Goal: Register for event/course

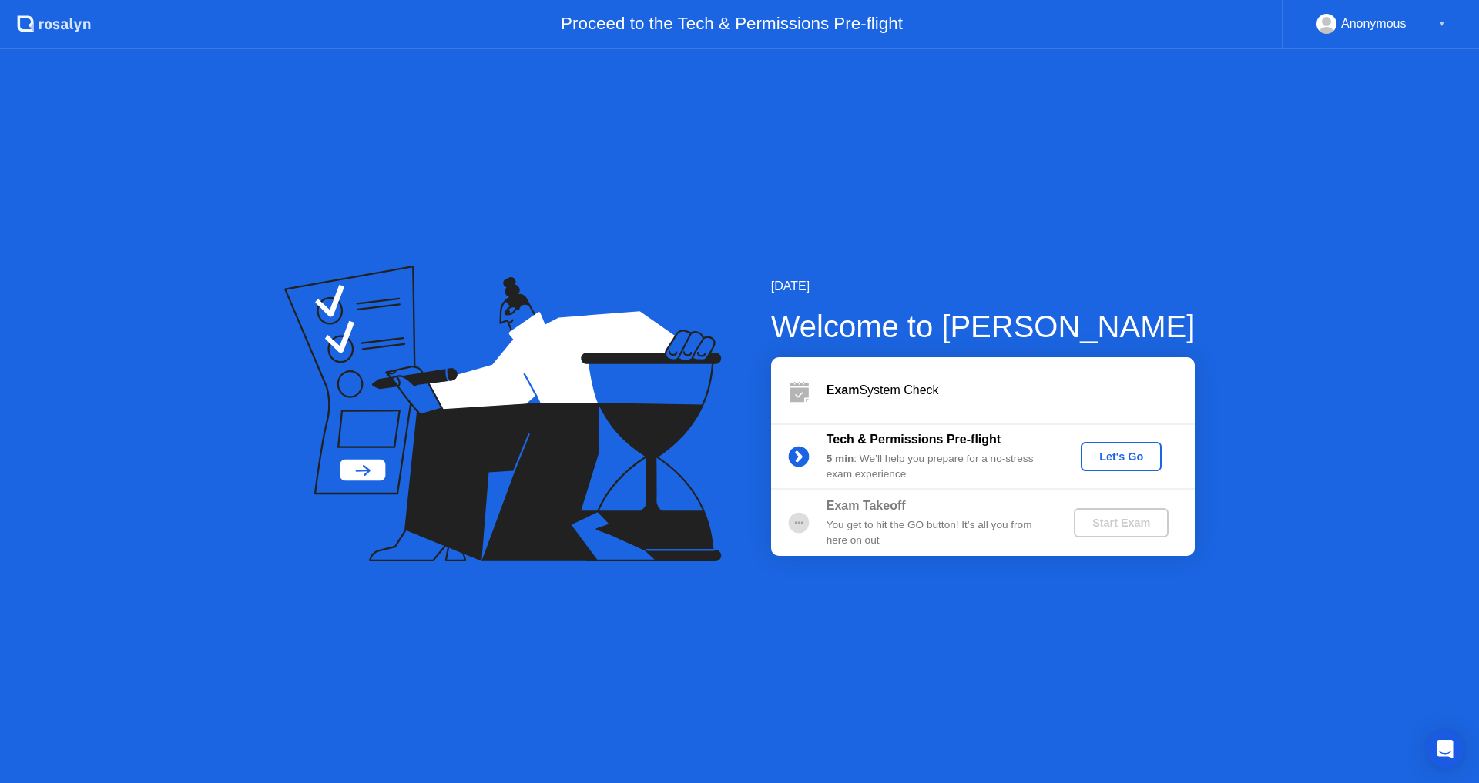
click at [816, 608] on div "[DATE] Welcome to [PERSON_NAME] Exam System Check Tech & Permissions Pre-flight…" at bounding box center [739, 416] width 1479 height 734
click at [1124, 461] on div "Let's Go" at bounding box center [1121, 456] width 69 height 12
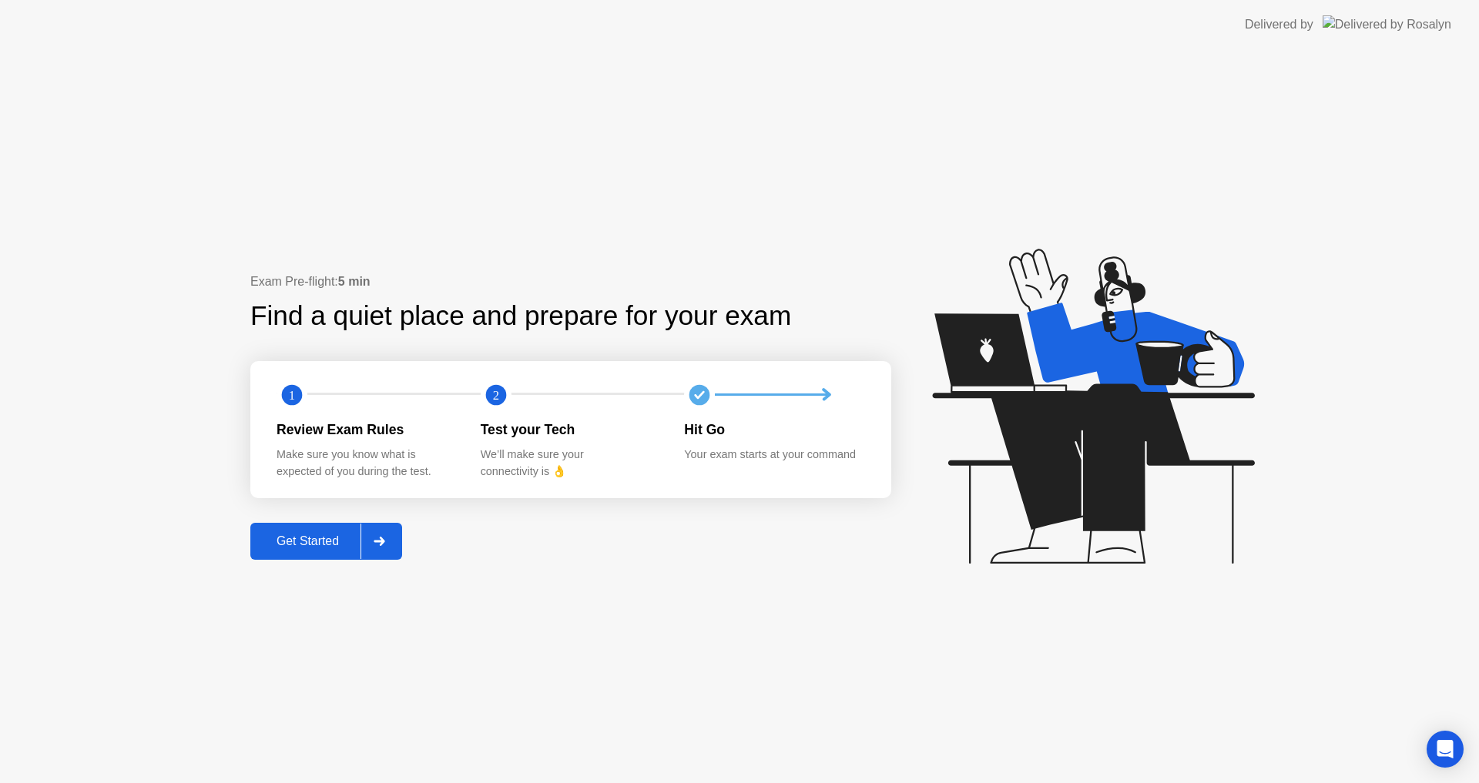
click at [288, 538] on div "Get Started" at bounding box center [307, 541] width 105 height 14
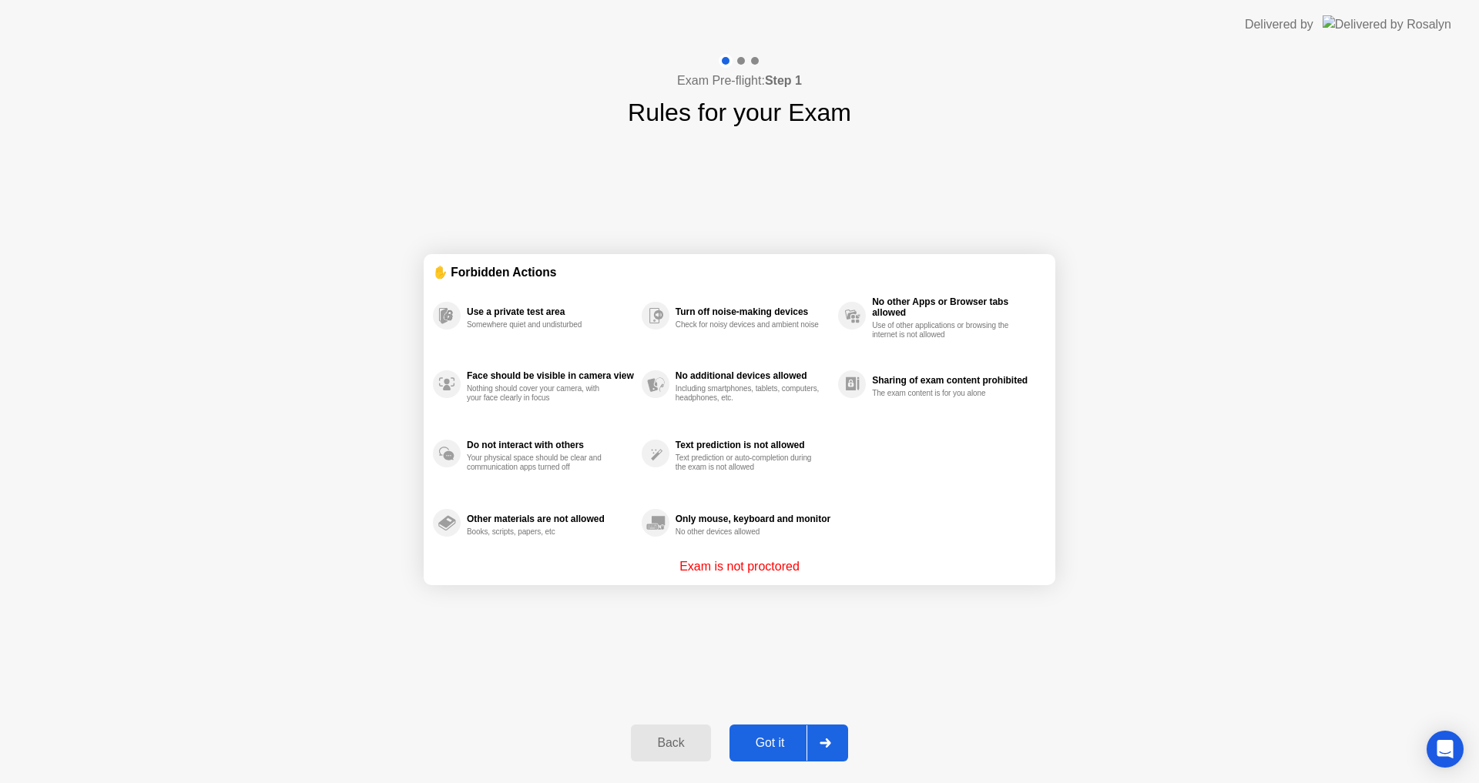
click at [779, 737] on div "Got it" at bounding box center [770, 743] width 72 height 14
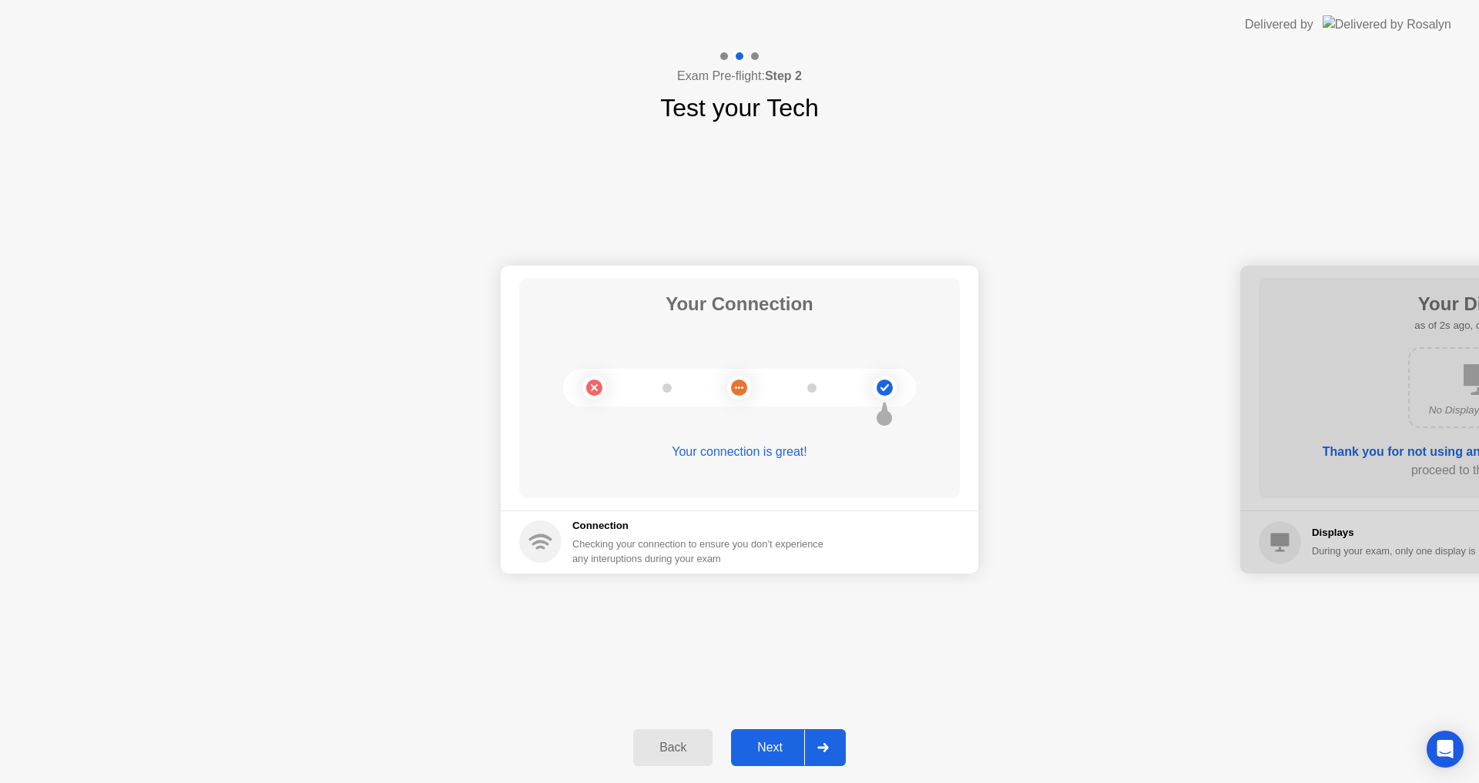
click at [785, 742] on div "Next" at bounding box center [769, 748] width 69 height 14
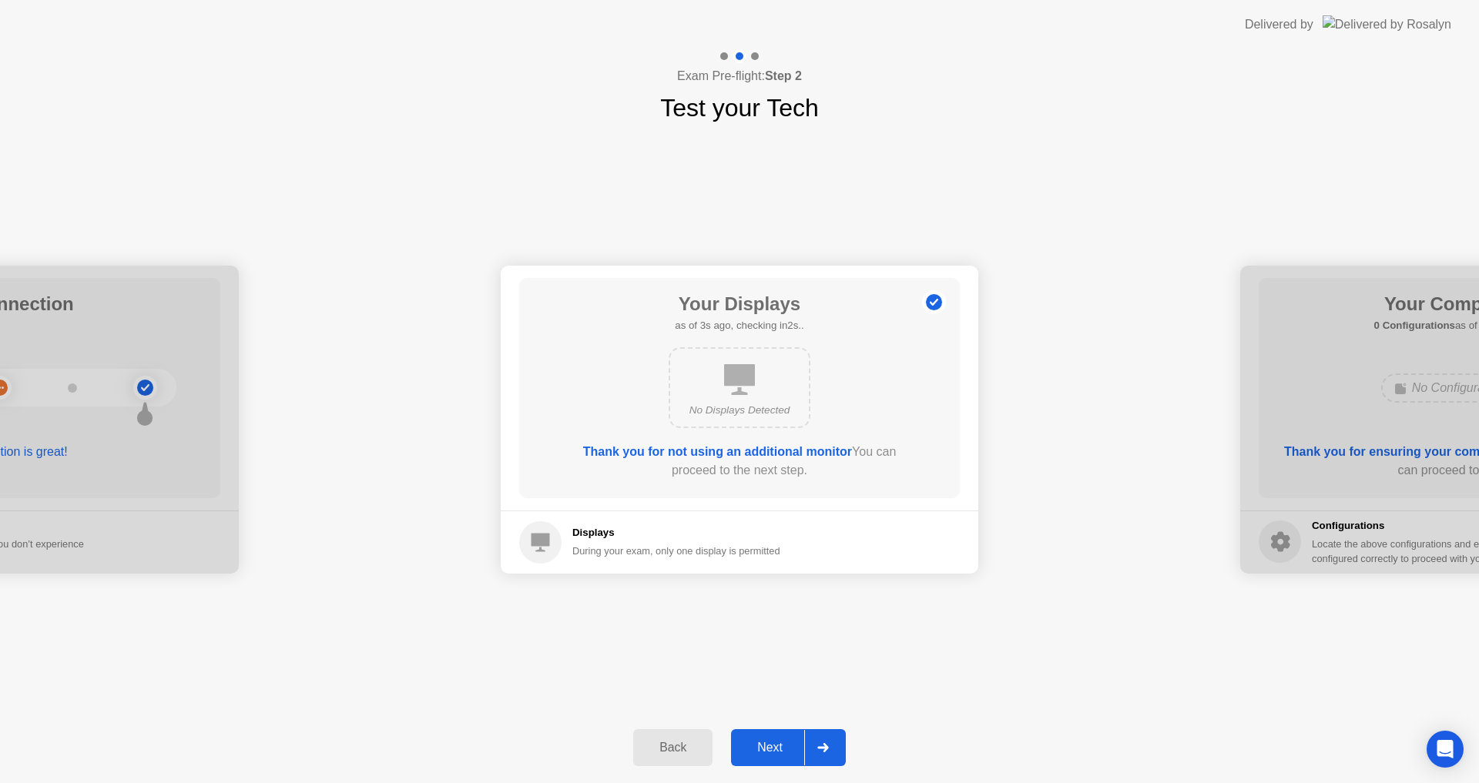
click at [771, 749] on div "Next" at bounding box center [769, 748] width 69 height 14
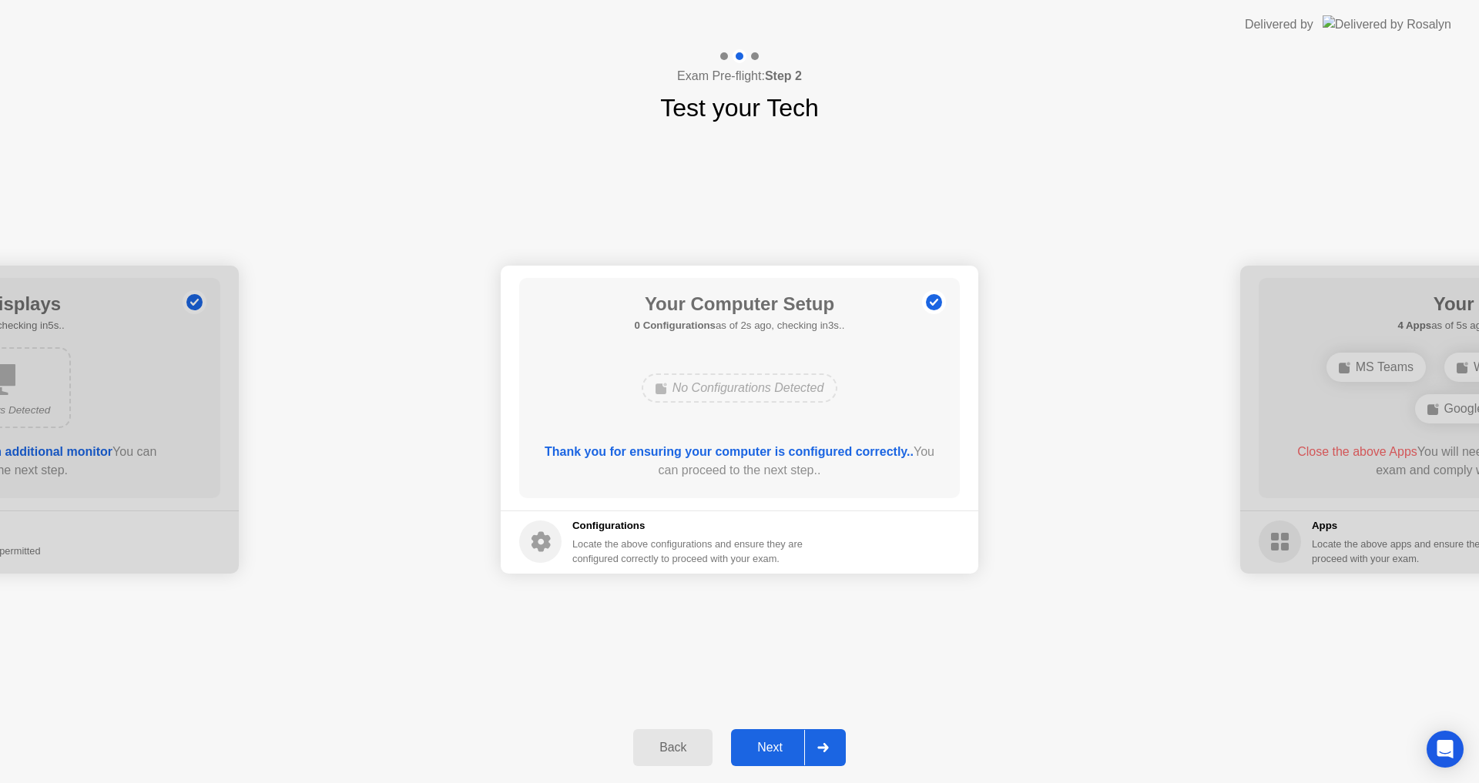
click at [771, 749] on div "Next" at bounding box center [769, 748] width 69 height 14
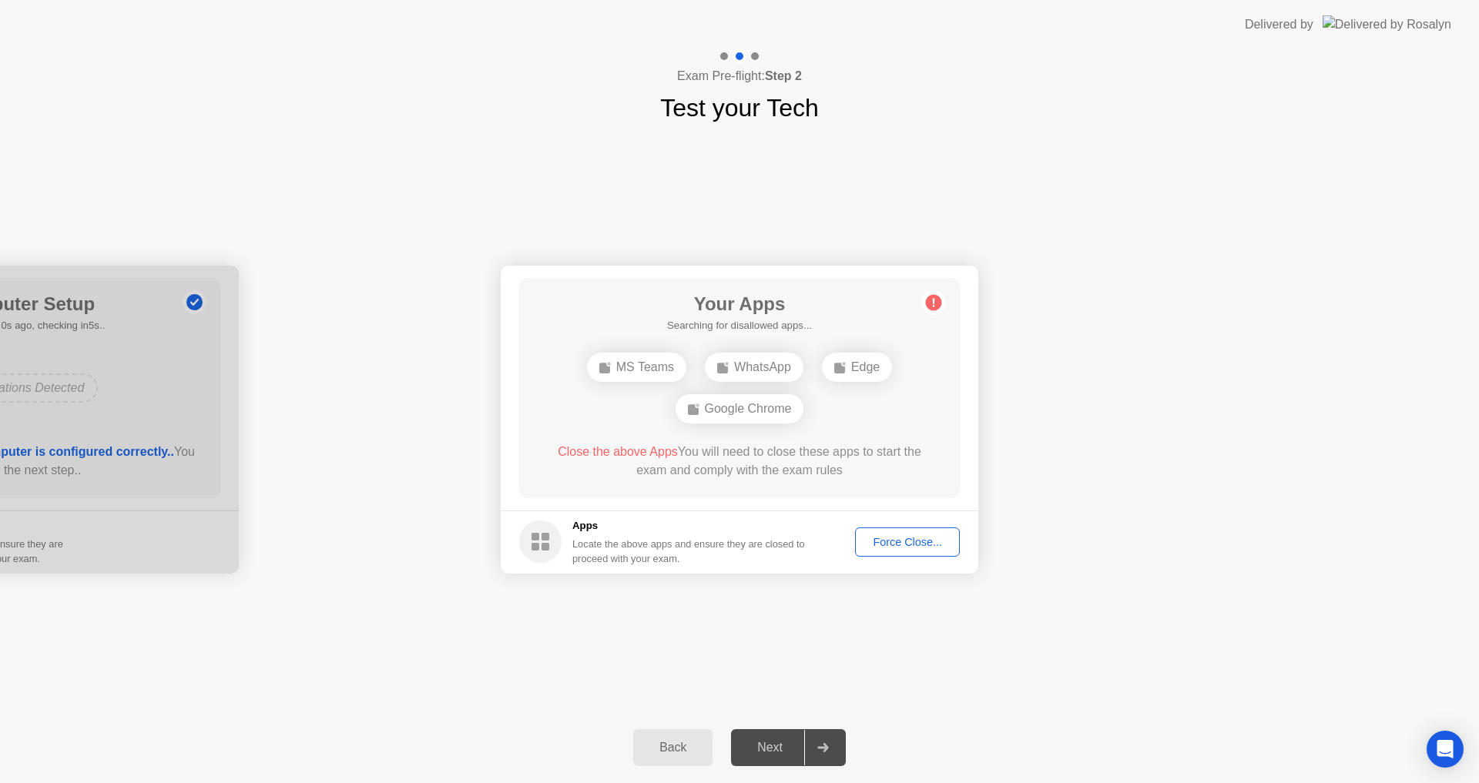
click at [708, 629] on div "Your Connection Your connection is great! Connection Checking your connection t…" at bounding box center [739, 419] width 1479 height 586
click at [928, 545] on div "Force Close..." at bounding box center [907, 542] width 94 height 12
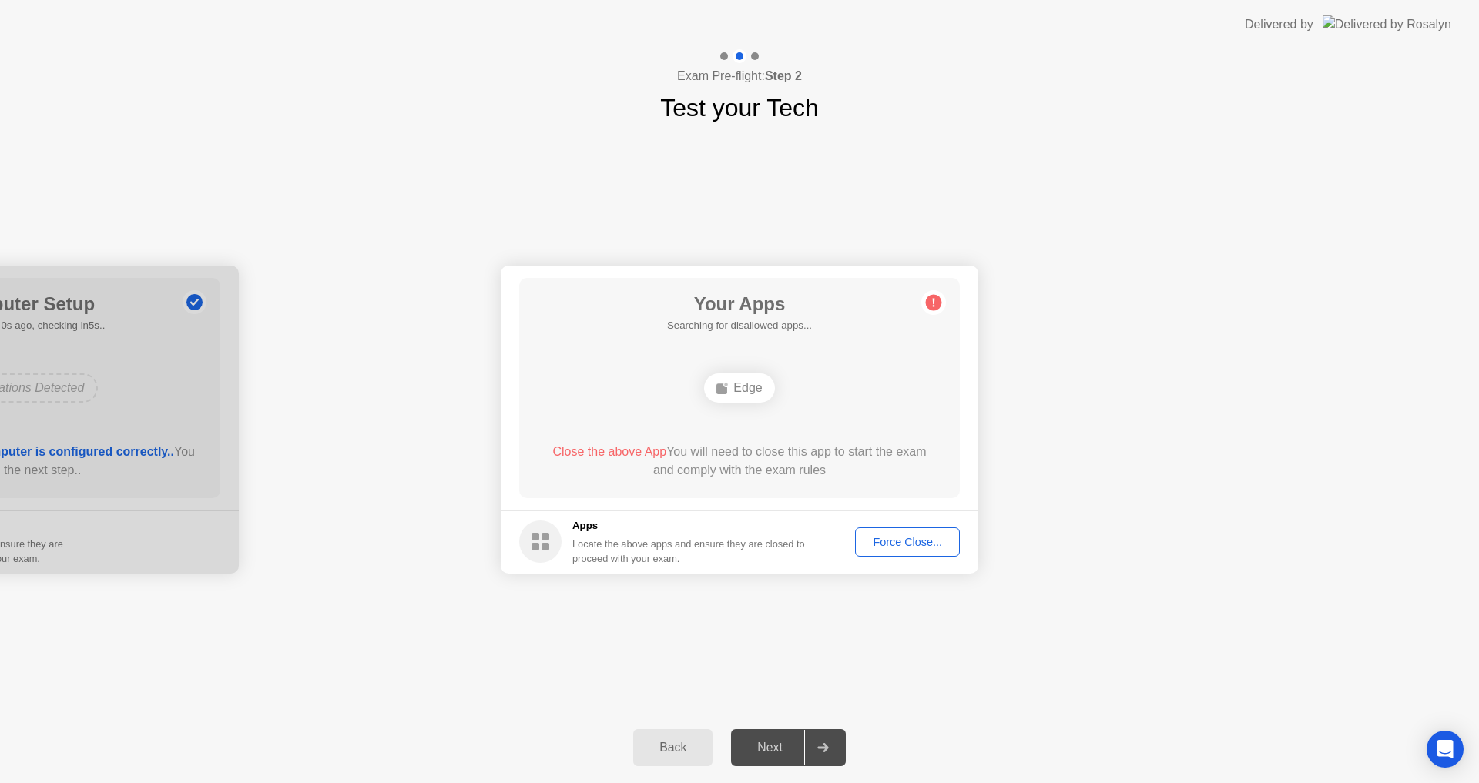
click at [918, 545] on div "Force Close..." at bounding box center [907, 542] width 94 height 12
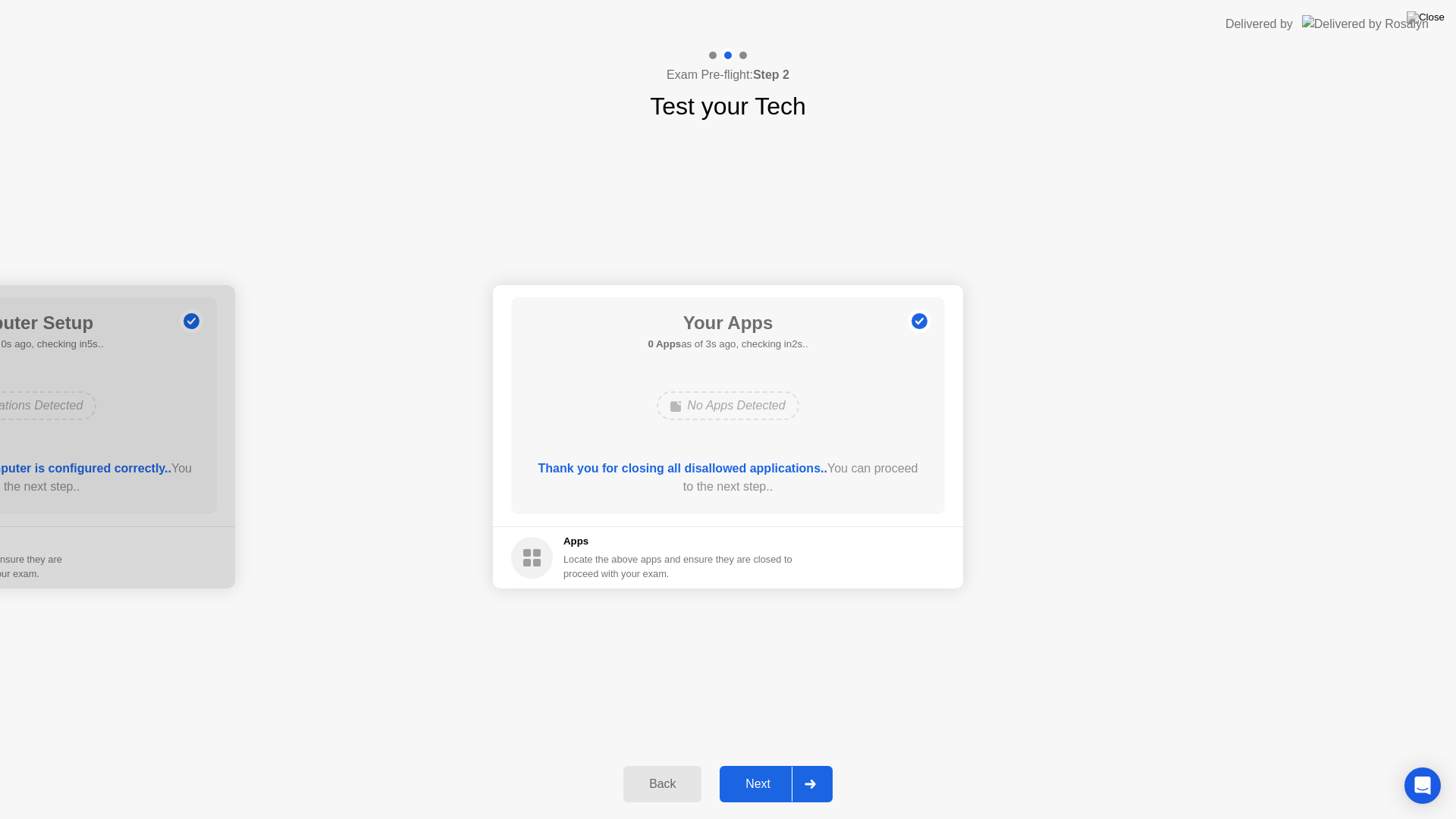
click at [736, 770] on div "Next" at bounding box center [757, 784] width 68 height 14
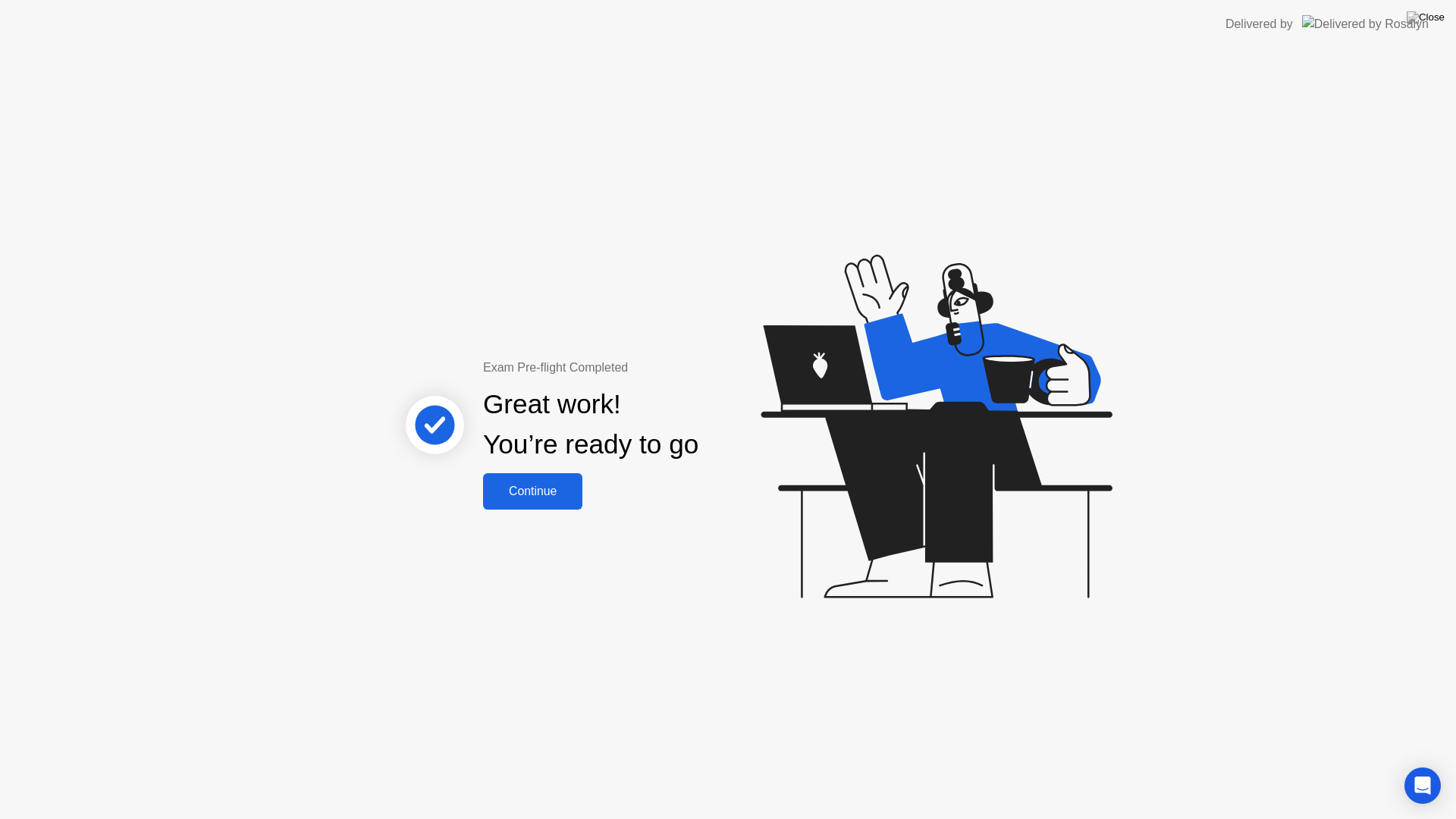
click at [531, 473] on button "Continue" at bounding box center [533, 491] width 99 height 36
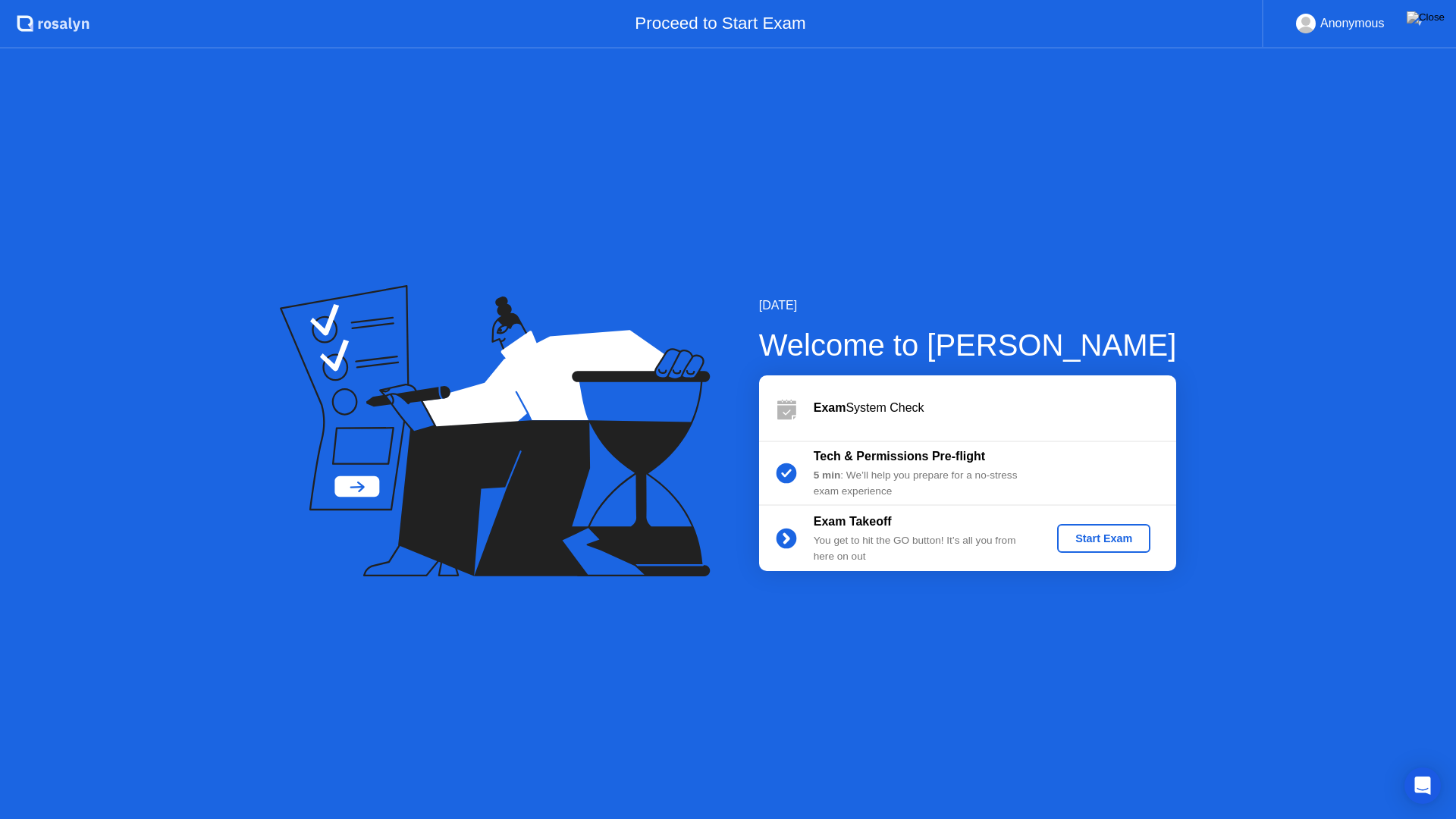
click at [1099, 551] on button "Start Exam" at bounding box center [1103, 537] width 94 height 29
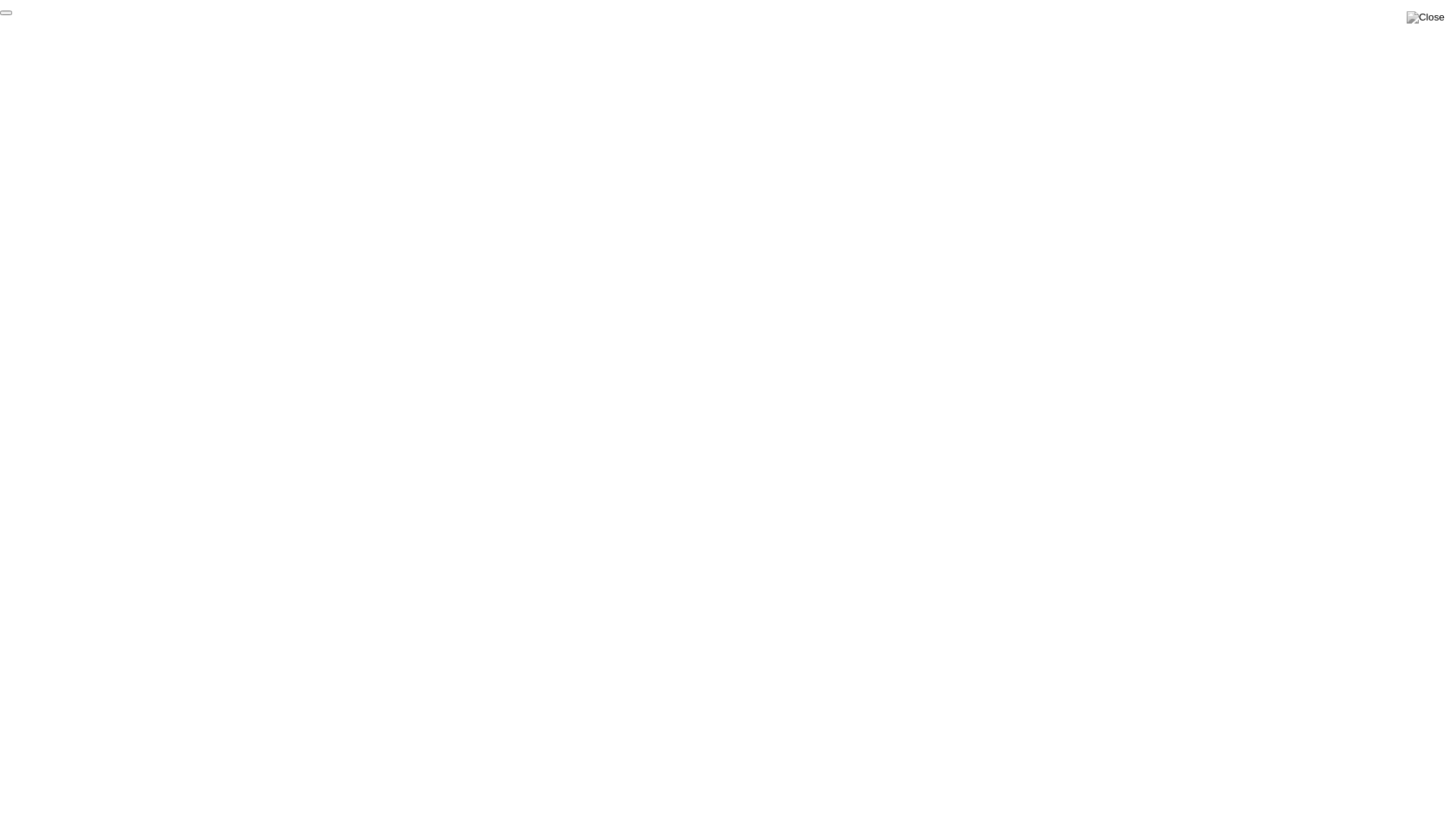
click div "End Proctoring Session"
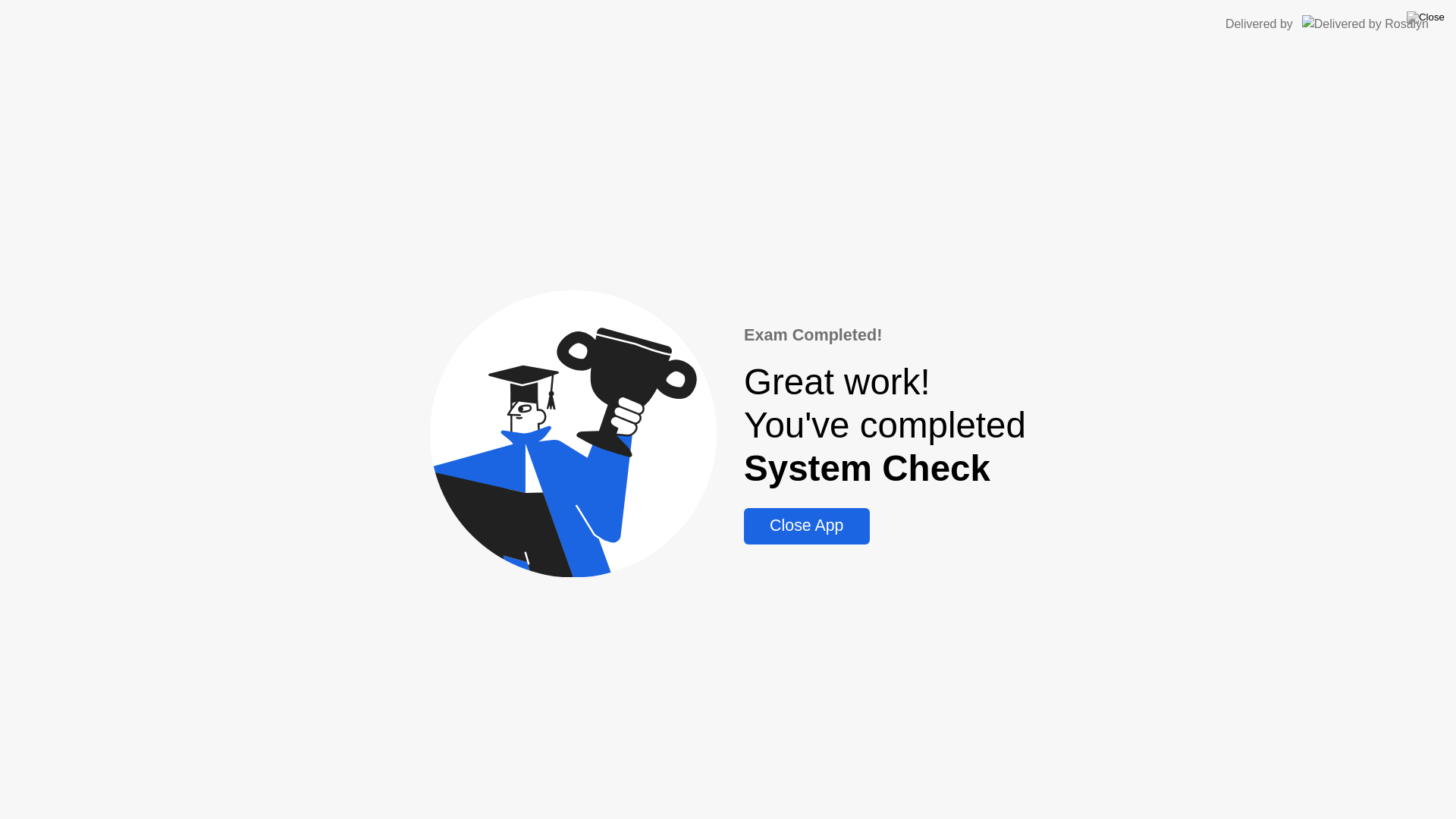
click at [813, 531] on div "Close App" at bounding box center [806, 525] width 116 height 19
